Goal: Obtain resource: Obtain resource

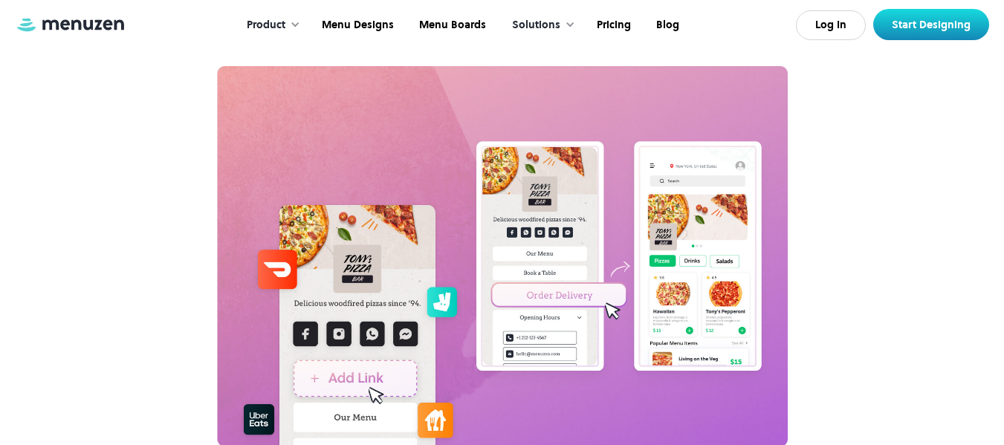
scroll to position [5688, 0]
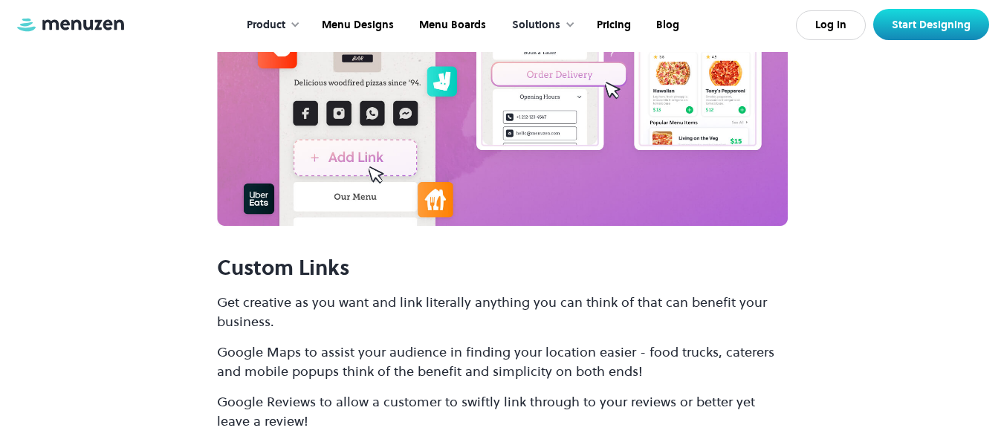
drag, startPoint x: 424, startPoint y: 160, endPoint x: 873, endPoint y: 239, distance: 456.5
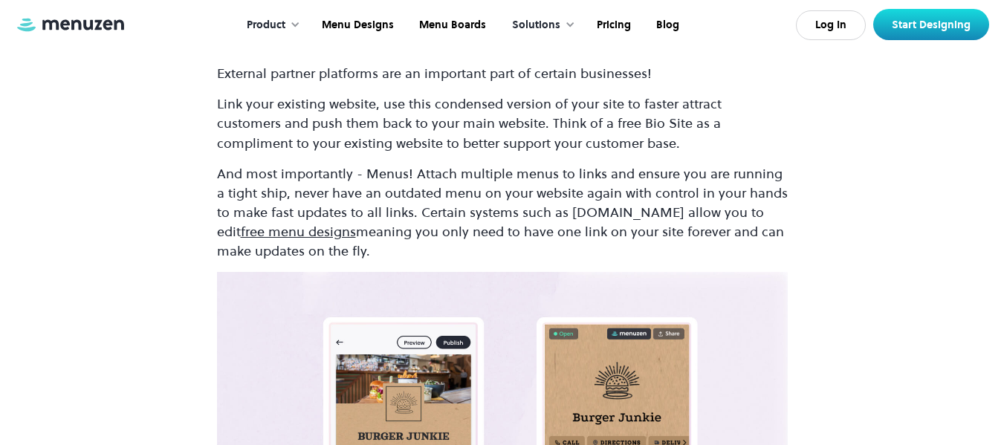
scroll to position [6003, 0]
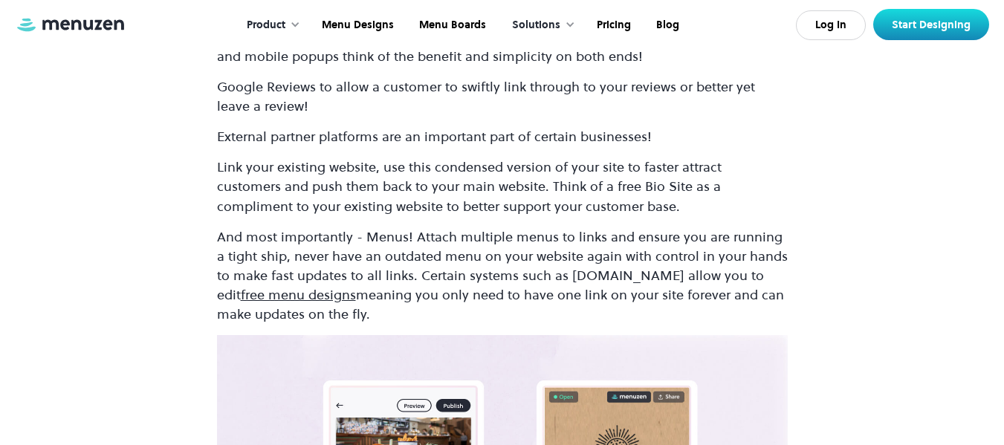
click at [356, 285] on link "free menu designs" at bounding box center [298, 294] width 115 height 19
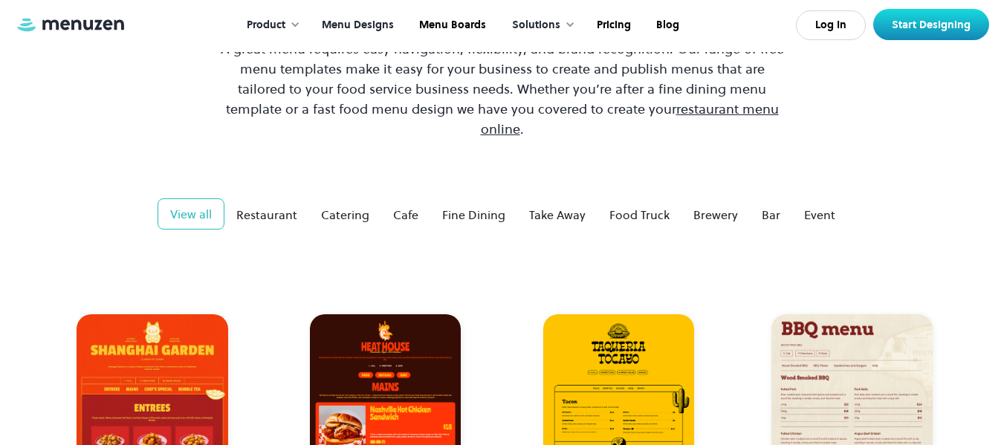
scroll to position [111, 0]
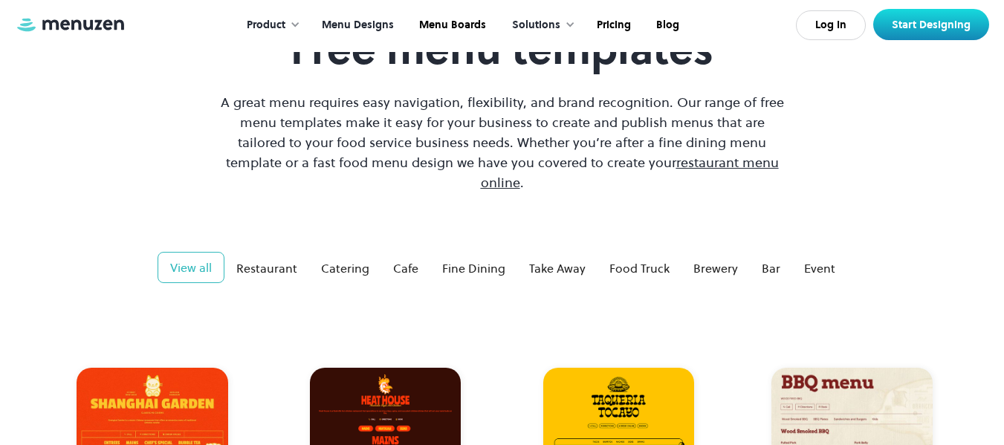
click at [1003, 36] on html "Product Overview Design your menu Manage your menu Market your menu Menu Design…" at bounding box center [502, 111] width 1004 height 445
click at [269, 253] on link "Restaurant" at bounding box center [266, 268] width 85 height 30
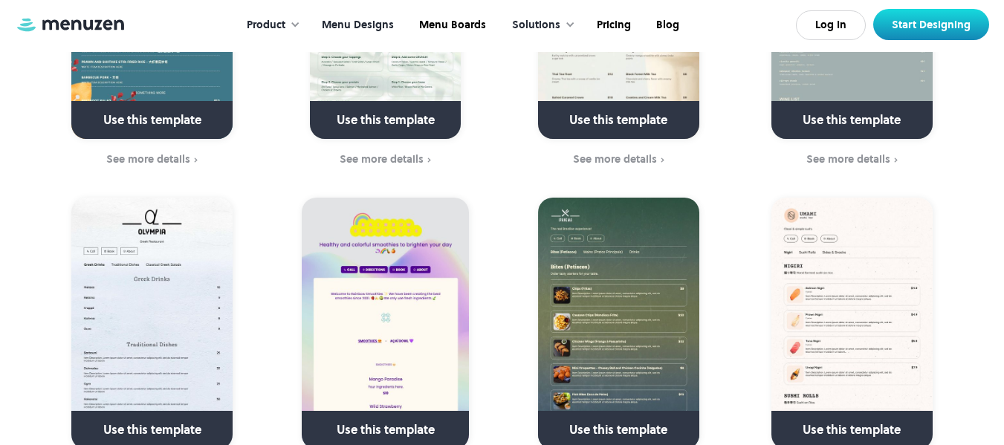
scroll to position [3084, 0]
